Goal: Navigation & Orientation: Find specific page/section

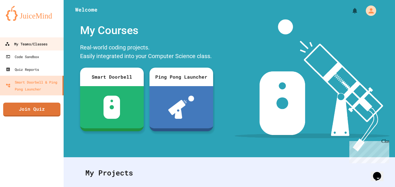
click at [31, 40] on link "My Teams/Classes" at bounding box center [32, 43] width 66 height 13
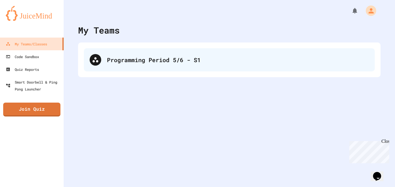
click at [103, 60] on div "Programming Period 5/6 - S1" at bounding box center [229, 59] width 291 height 23
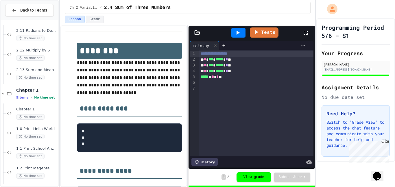
scroll to position [239, 0]
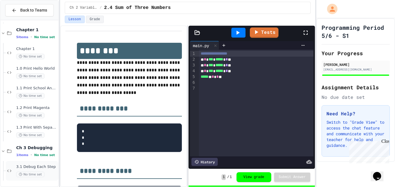
click at [44, 165] on span "3.1 Debug Each Step" at bounding box center [36, 167] width 41 height 5
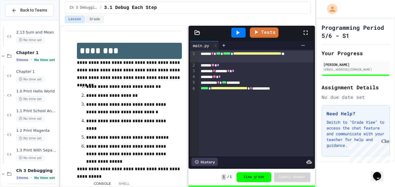
scroll to position [239, 0]
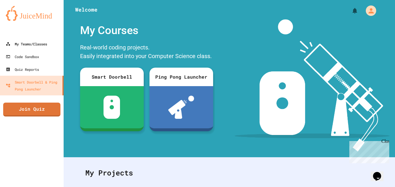
click at [16, 45] on div "My Teams/Classes" at bounding box center [26, 43] width 41 height 7
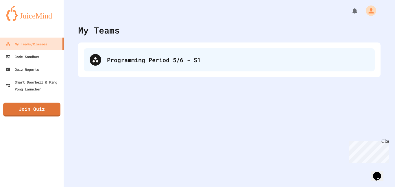
click at [235, 57] on div "Programming Period 5/6 - S1" at bounding box center [238, 60] width 262 height 9
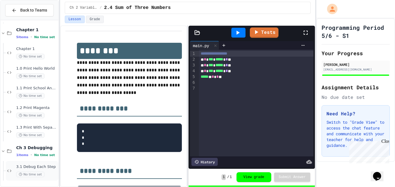
click at [22, 168] on span "3.1 Debug Each Step" at bounding box center [36, 167] width 41 height 5
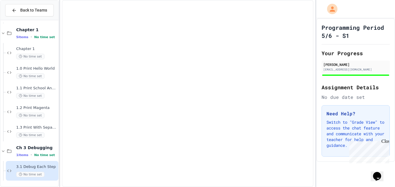
scroll to position [232, 0]
